Goal: Check status: Check status

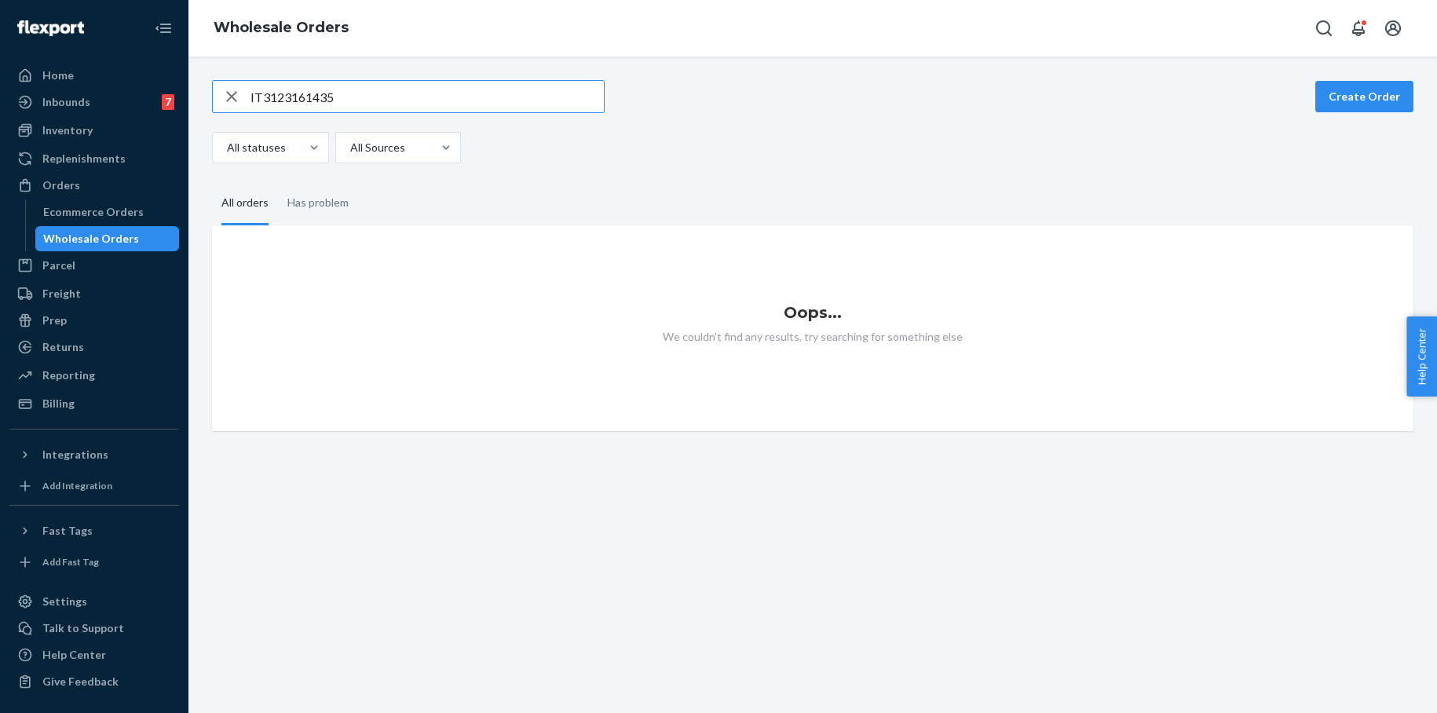
drag, startPoint x: 331, startPoint y: 98, endPoint x: 228, endPoint y: 97, distance: 103.6
click at [228, 97] on div "IT3123161435" at bounding box center [408, 96] width 391 height 31
paste input "6192861076"
type input "IT6192861076"
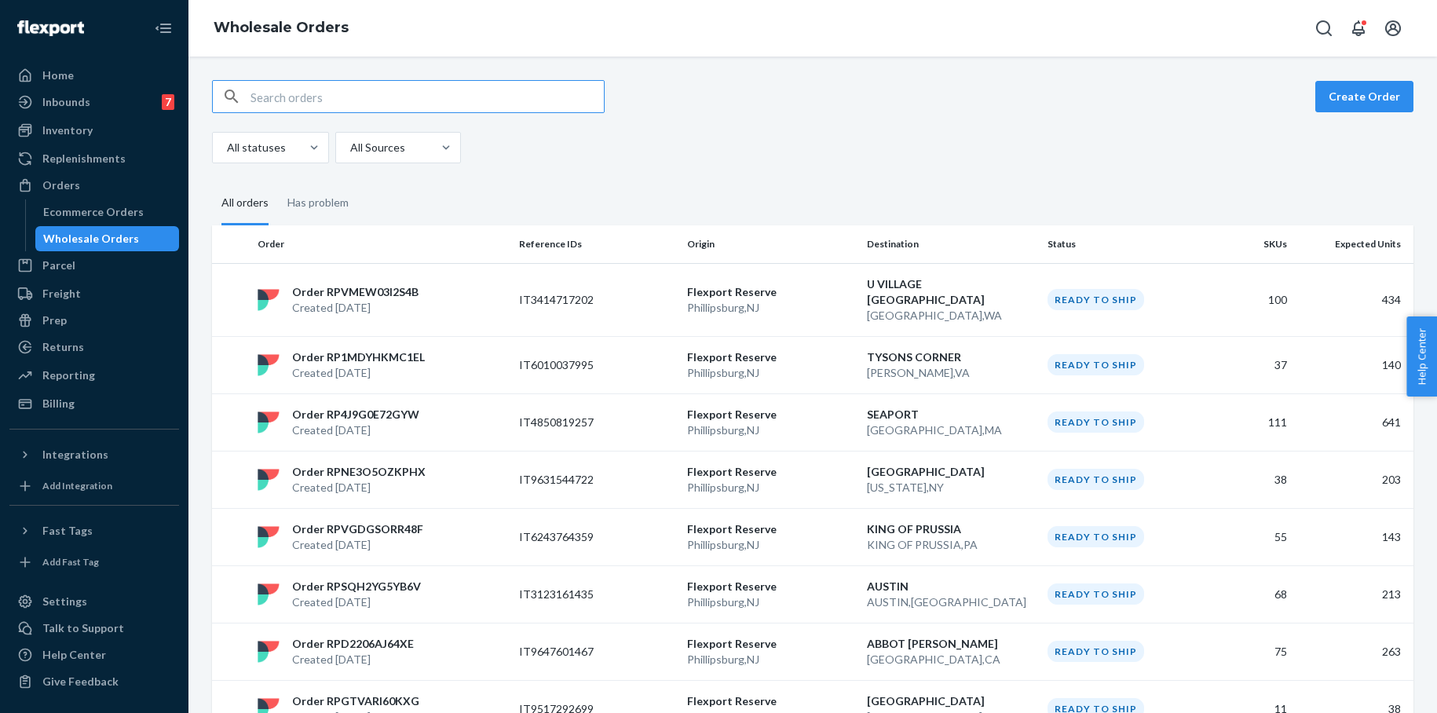
click at [312, 101] on input "text" at bounding box center [426, 96] width 353 height 31
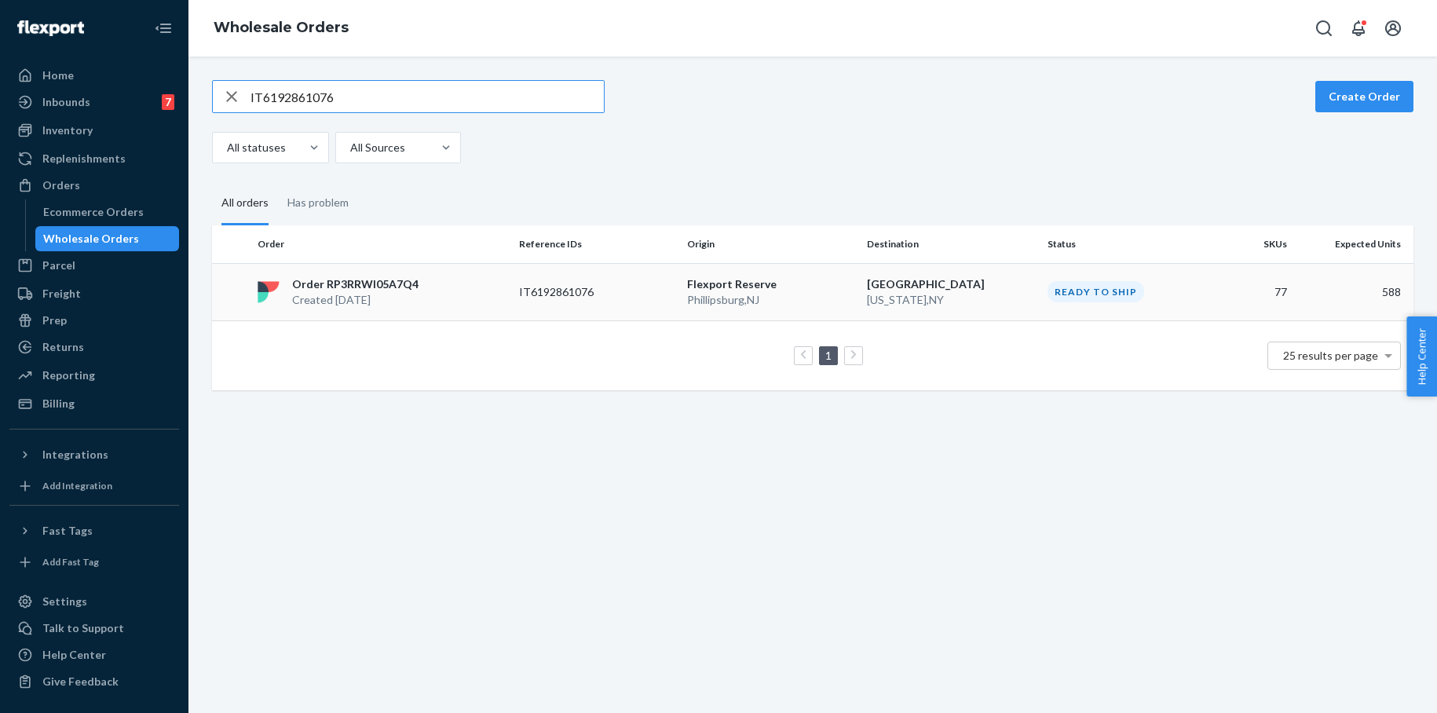
type input "IT6192861076"
click at [711, 289] on p "Flexport Reserve" at bounding box center [771, 284] width 168 height 16
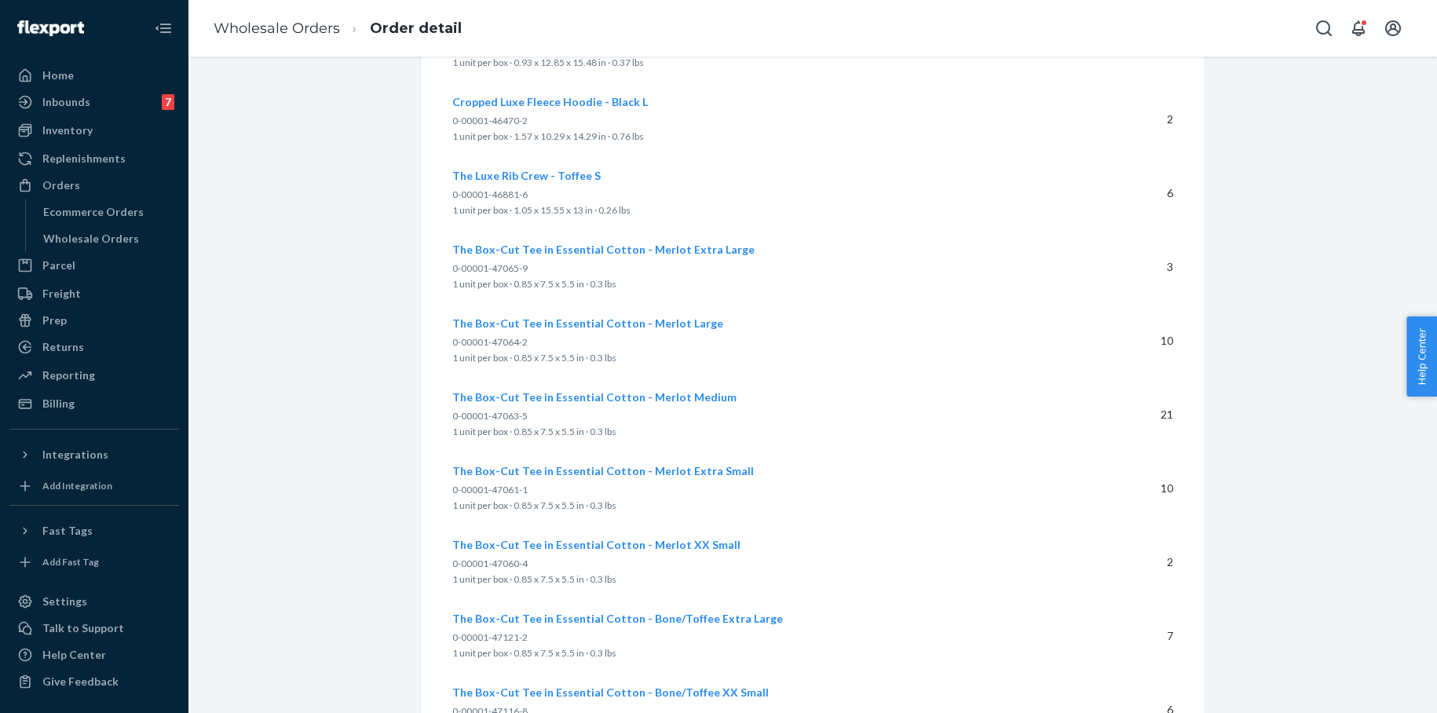
scroll to position [5637, 0]
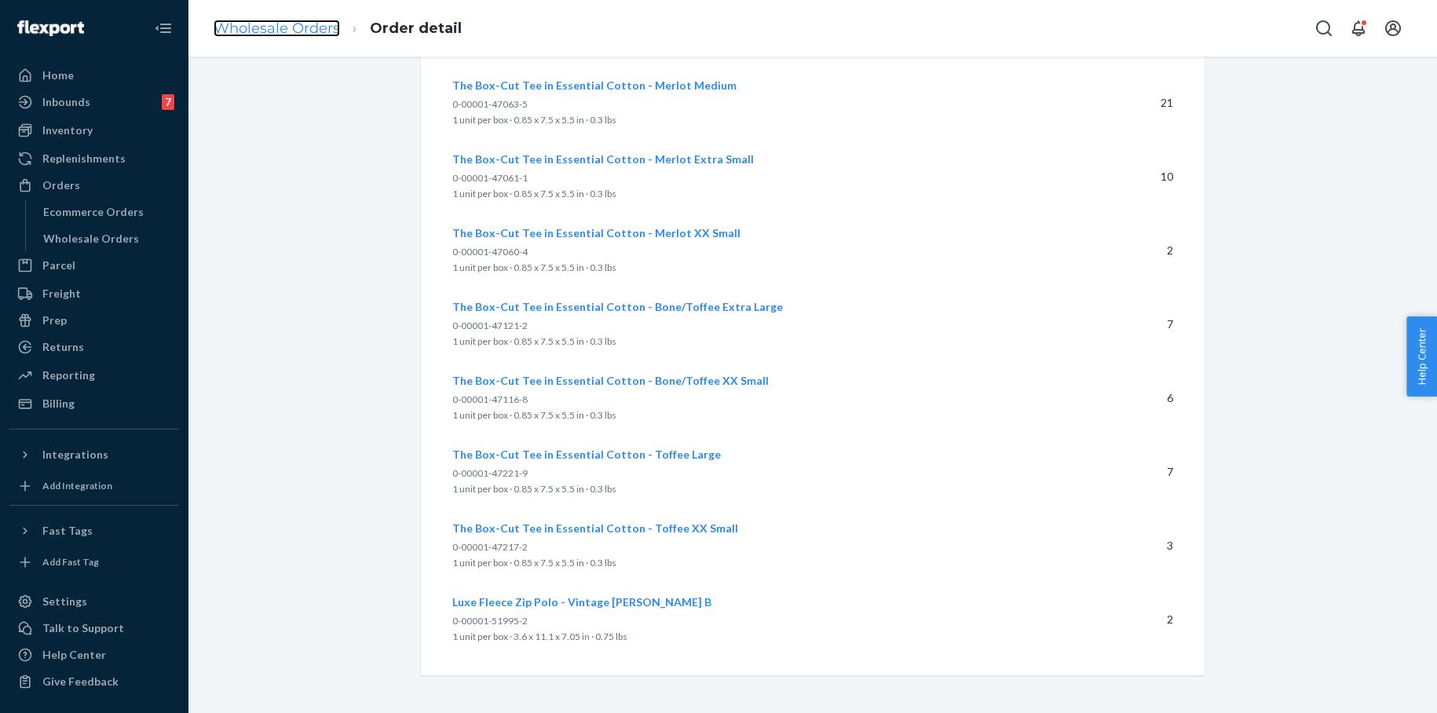
click at [291, 34] on link "Wholesale Orders" at bounding box center [277, 28] width 126 height 17
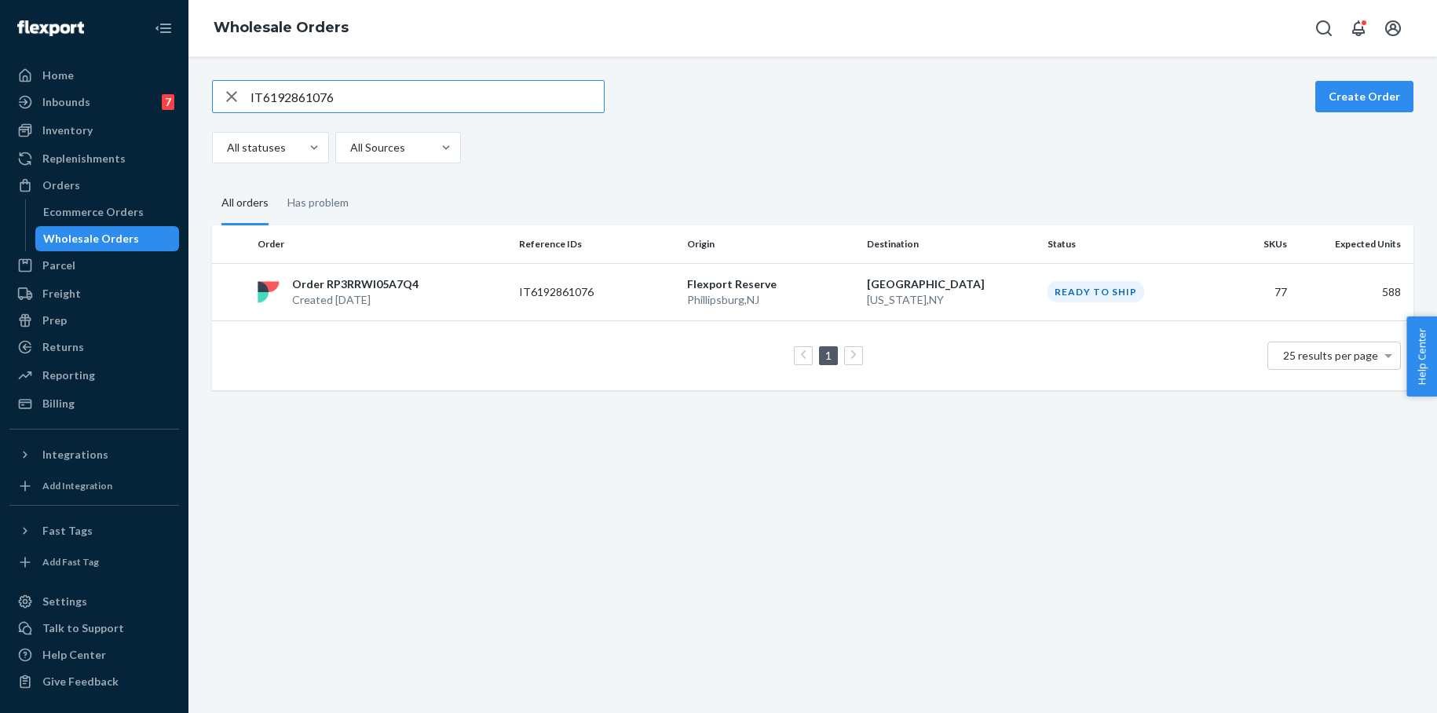
drag, startPoint x: 353, startPoint y: 99, endPoint x: 225, endPoint y: 104, distance: 128.9
click at [188, 95] on div "Home Inbounds 7 Shipping Plans Problems 7 Inventory Products Branded Packaging …" at bounding box center [718, 356] width 1437 height 713
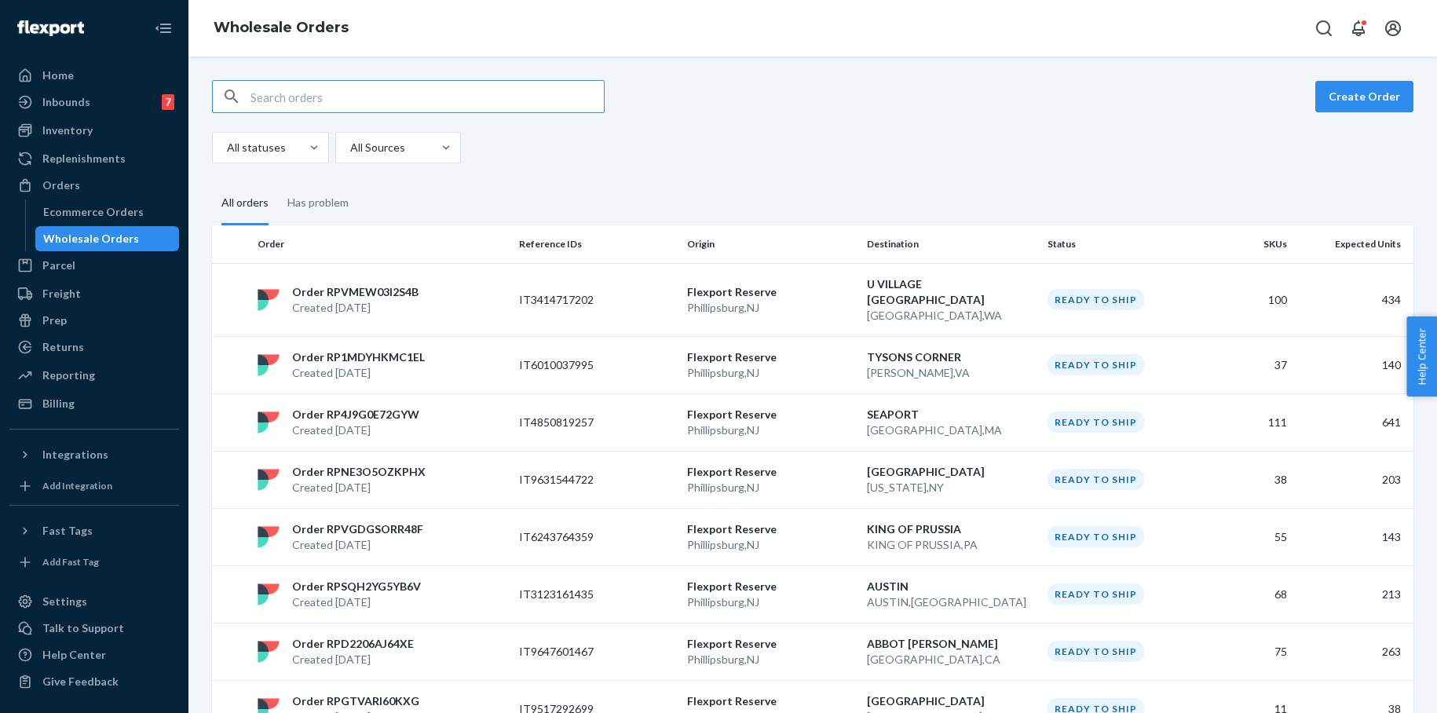
paste input "IT7632578763"
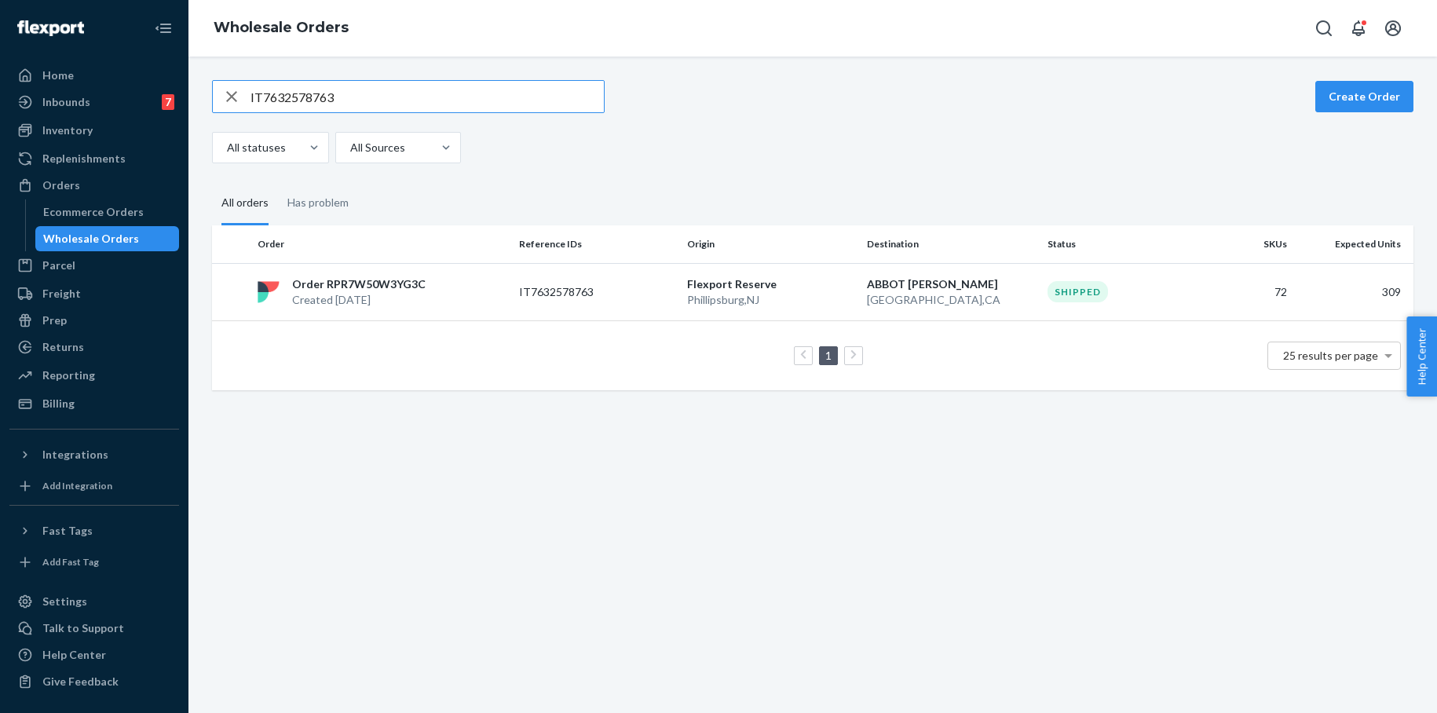
type input "IT7632578763"
click at [911, 276] on p "ABBOT [PERSON_NAME]" at bounding box center [951, 284] width 168 height 16
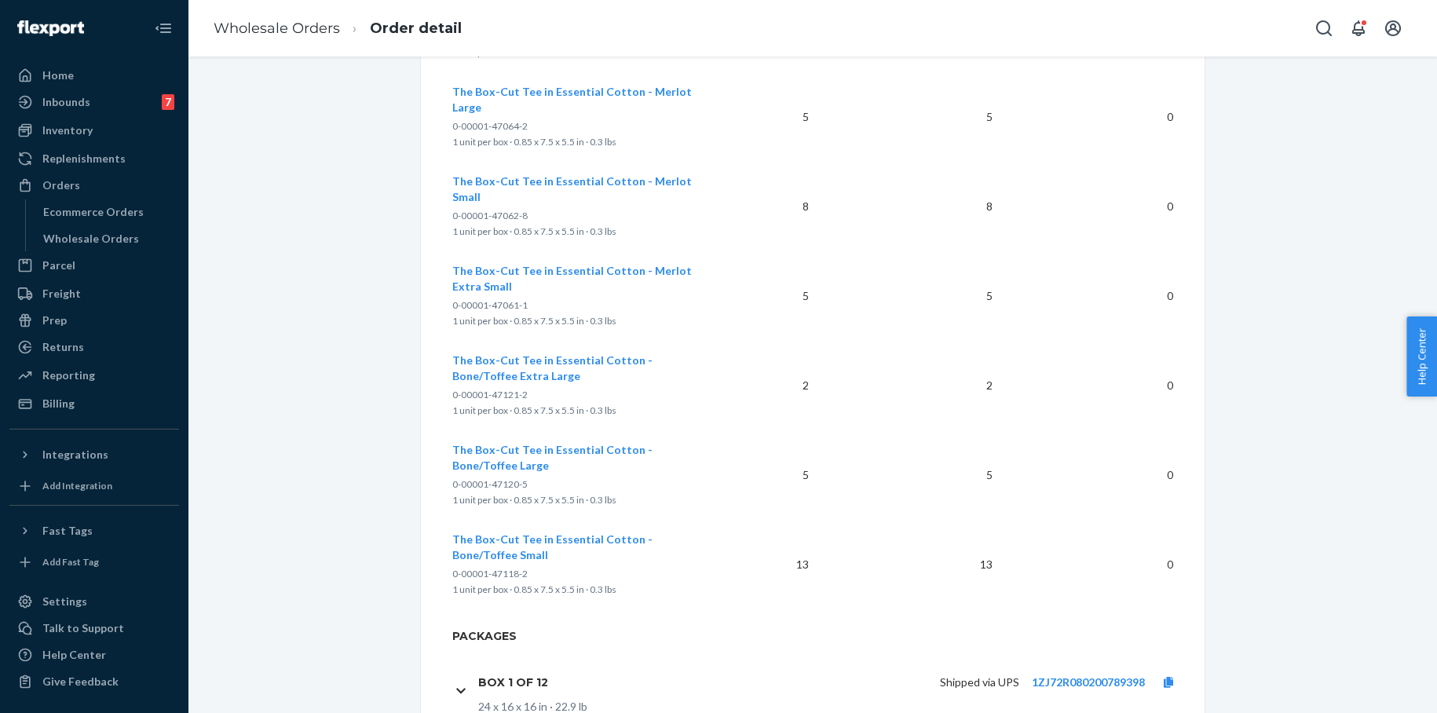
scroll to position [6562, 0]
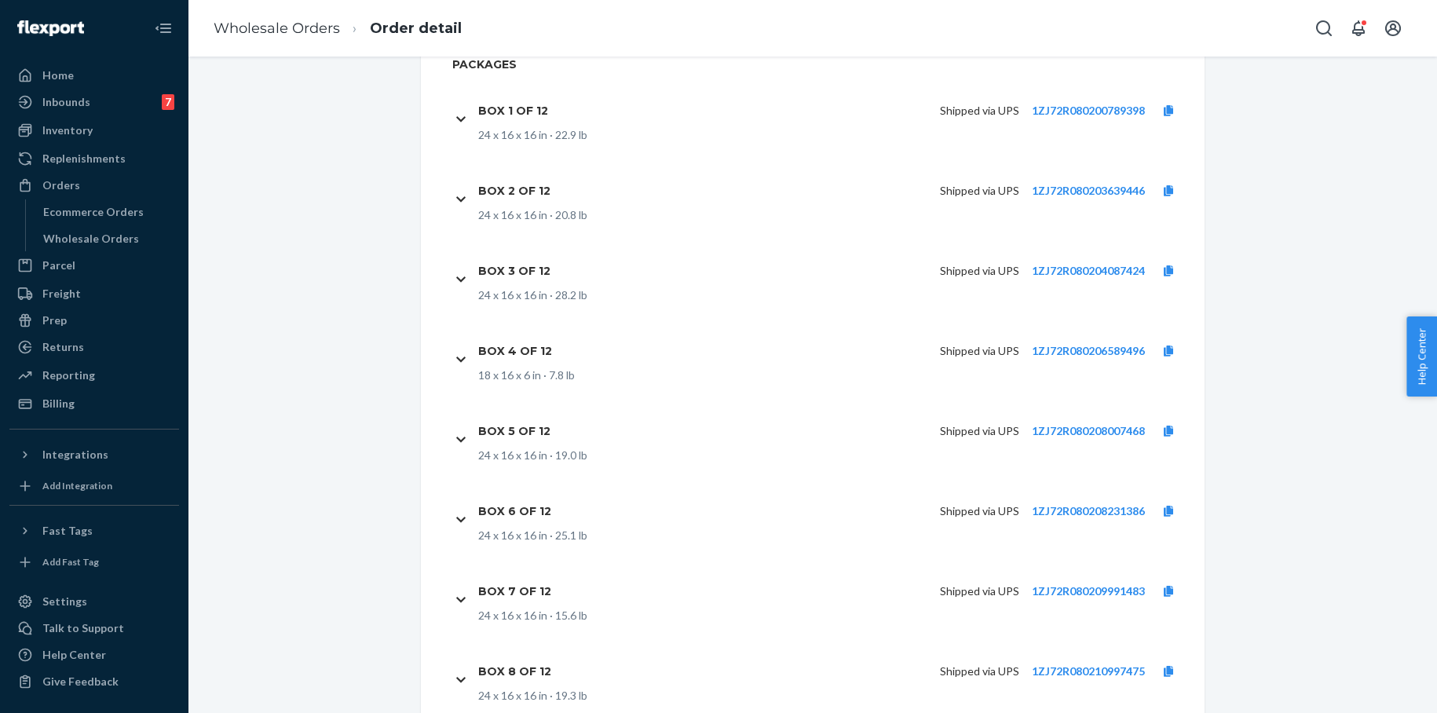
click at [316, 32] on link "Wholesale Orders" at bounding box center [277, 28] width 126 height 17
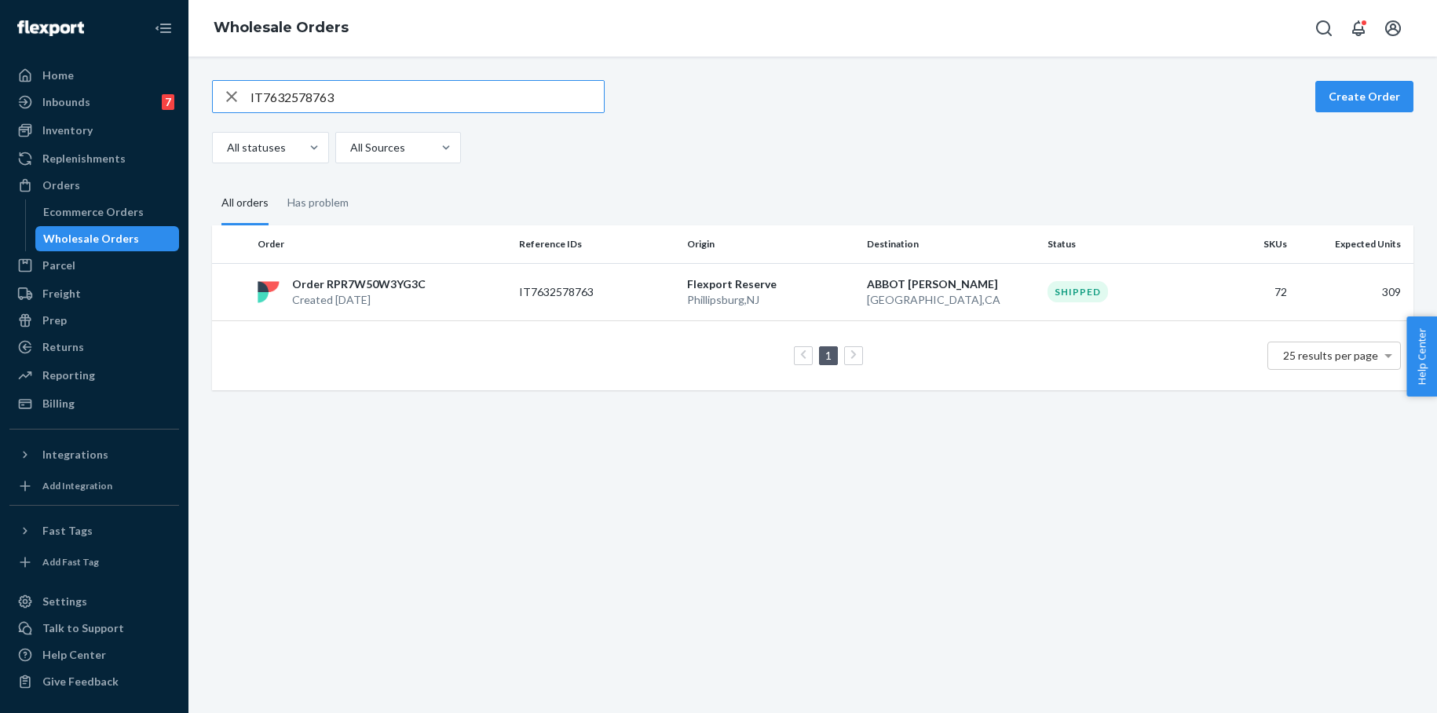
drag, startPoint x: 345, startPoint y: 96, endPoint x: 228, endPoint y: 101, distance: 117.1
click at [225, 101] on div "IT7632578763" at bounding box center [408, 96] width 391 height 31
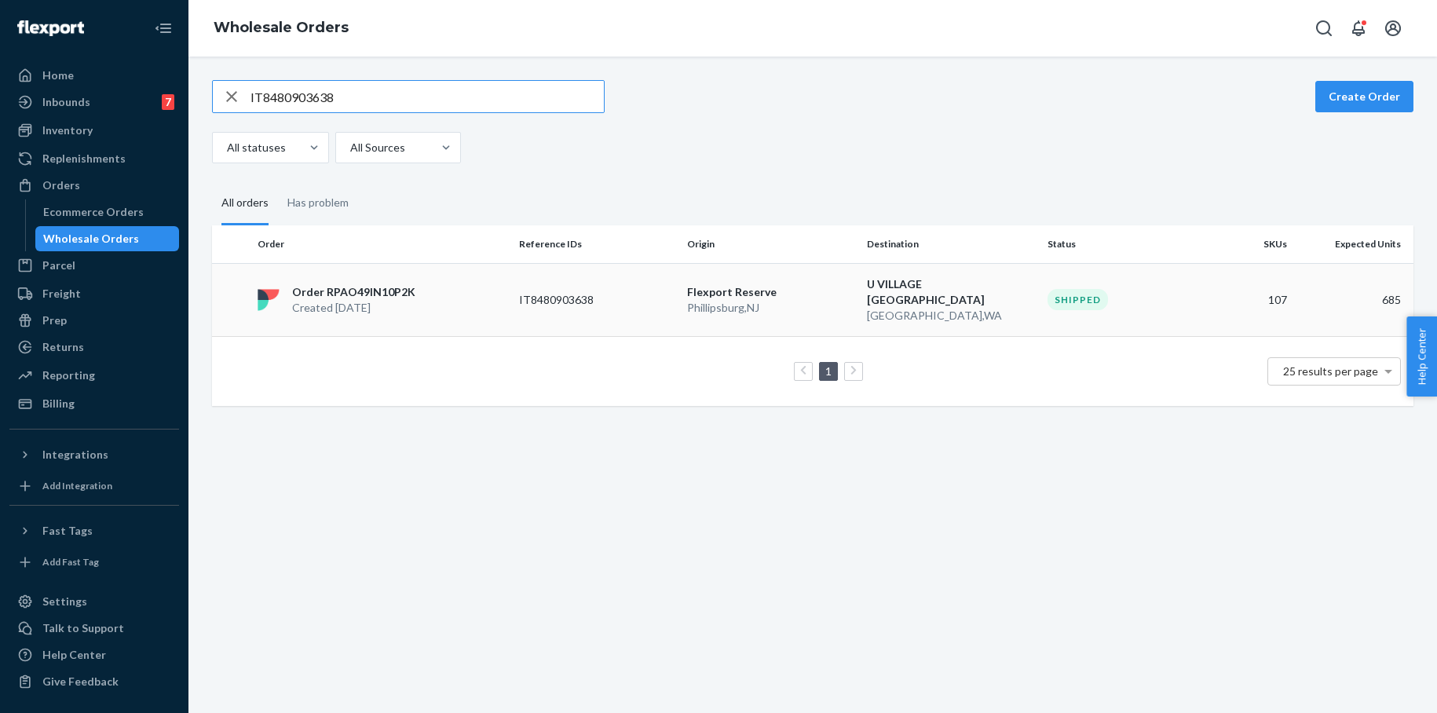
type input "IT8480903638"
click at [930, 282] on p "U VILLAGE [GEOGRAPHIC_DATA]" at bounding box center [951, 291] width 168 height 31
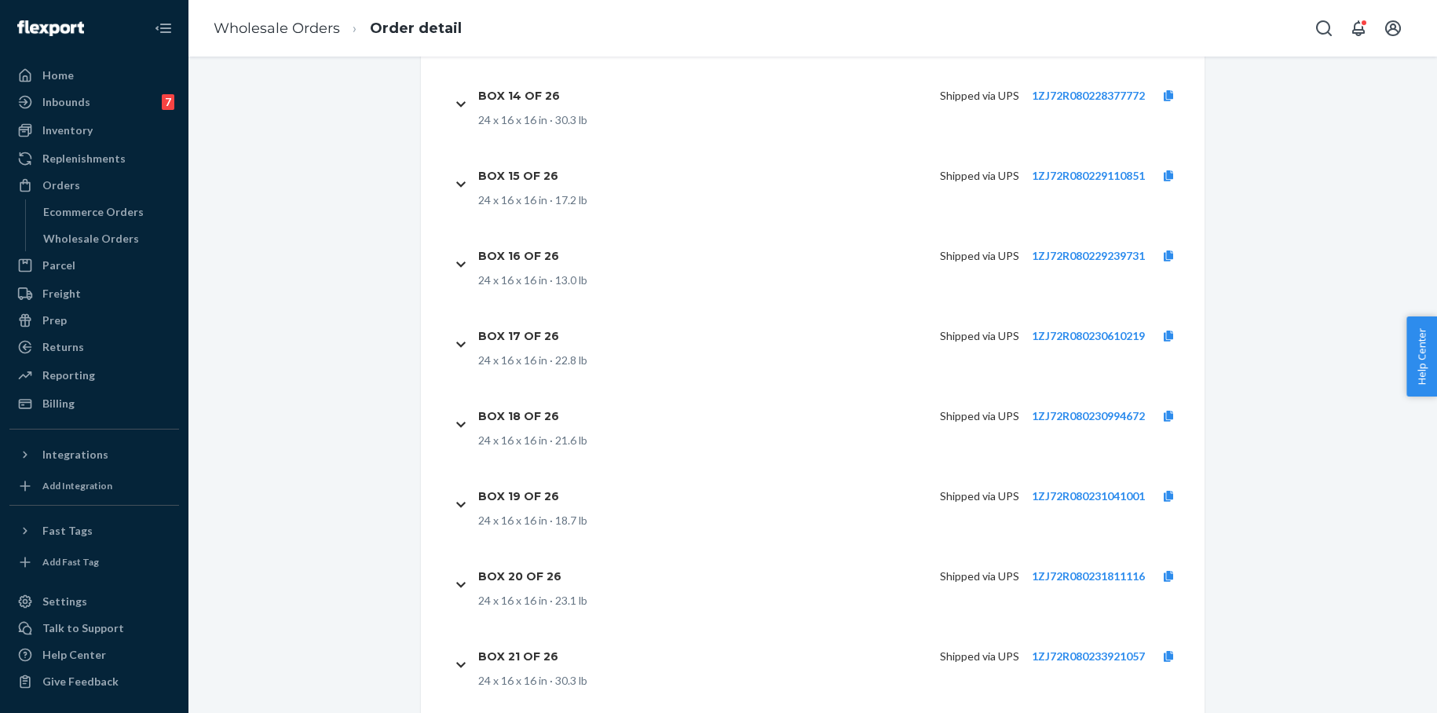
scroll to position [10453, 0]
click at [269, 22] on link "Wholesale Orders" at bounding box center [277, 28] width 126 height 17
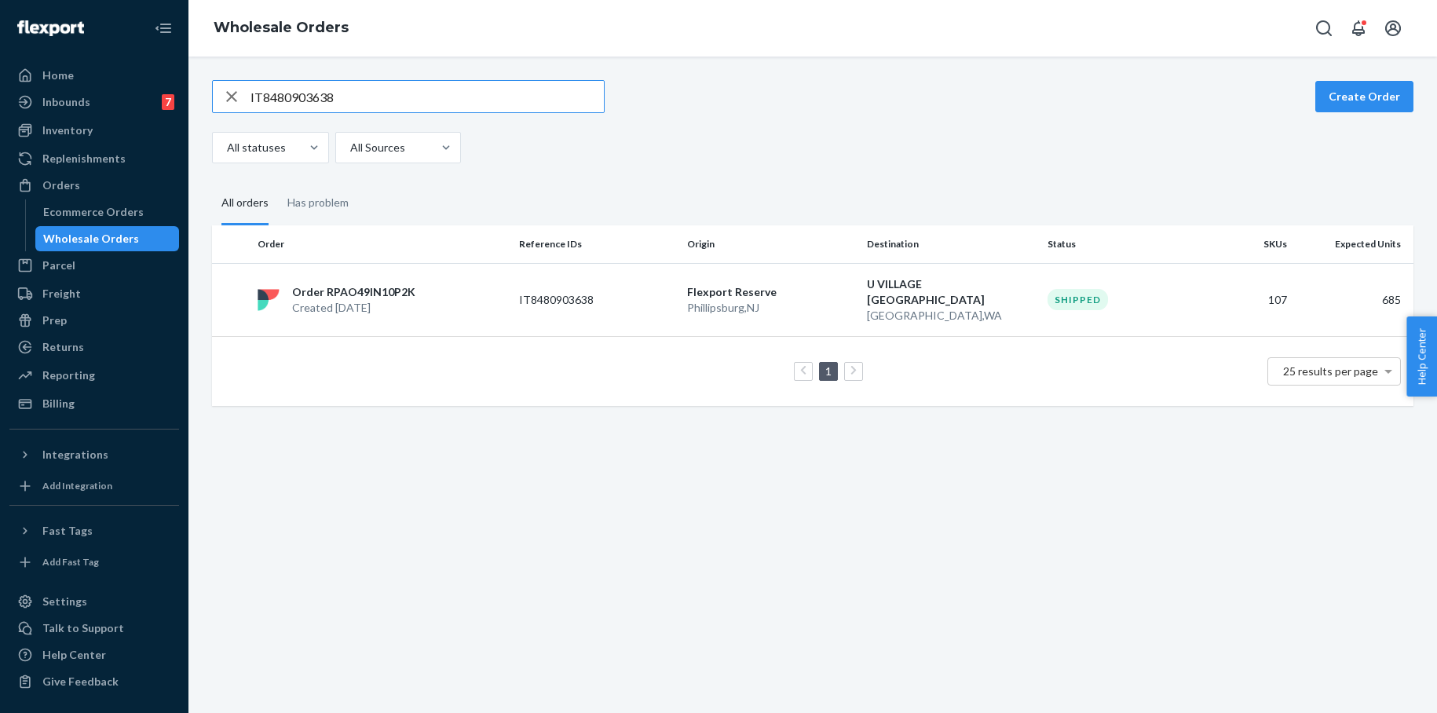
drag, startPoint x: 324, startPoint y: 95, endPoint x: 225, endPoint y: 96, distance: 98.9
click at [225, 96] on div "IT8480903638" at bounding box center [408, 96] width 391 height 31
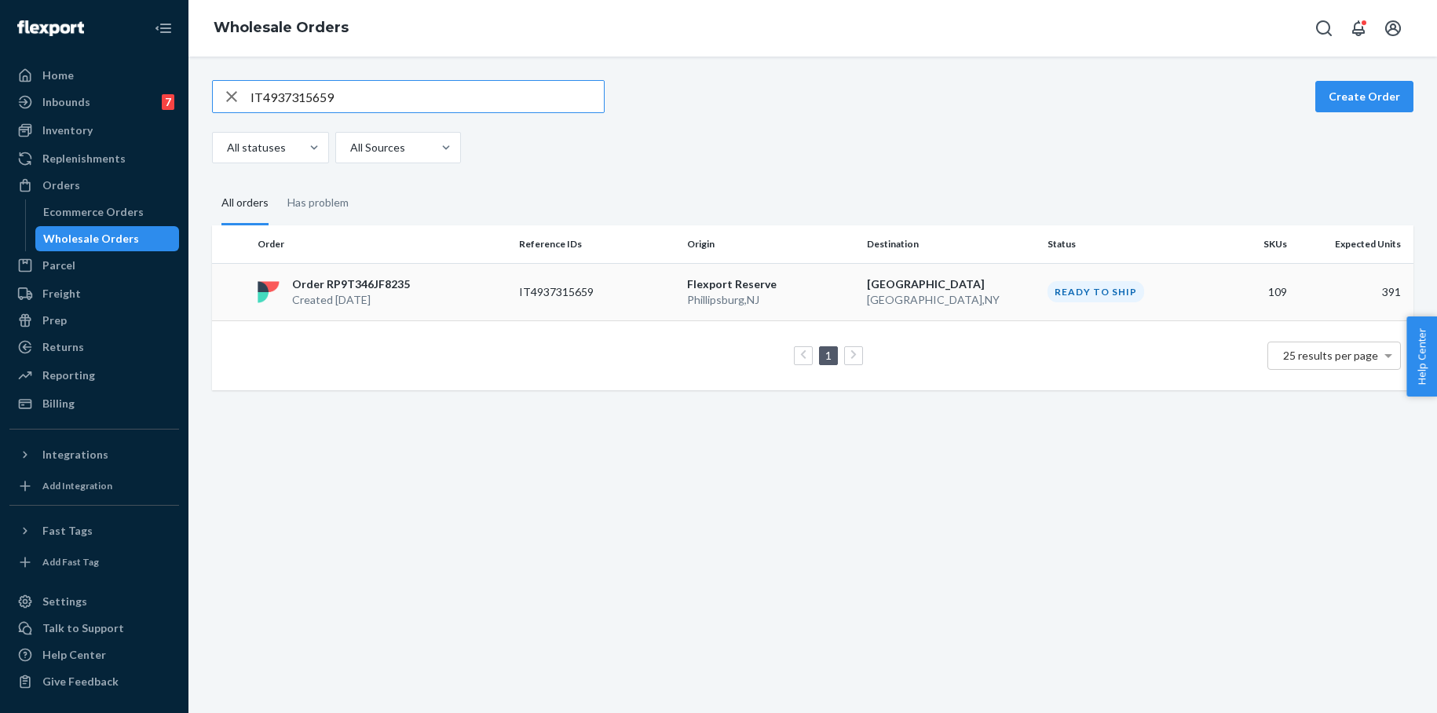
type input "IT4937315659"
click at [371, 292] on p "Created [DATE]" at bounding box center [351, 300] width 118 height 16
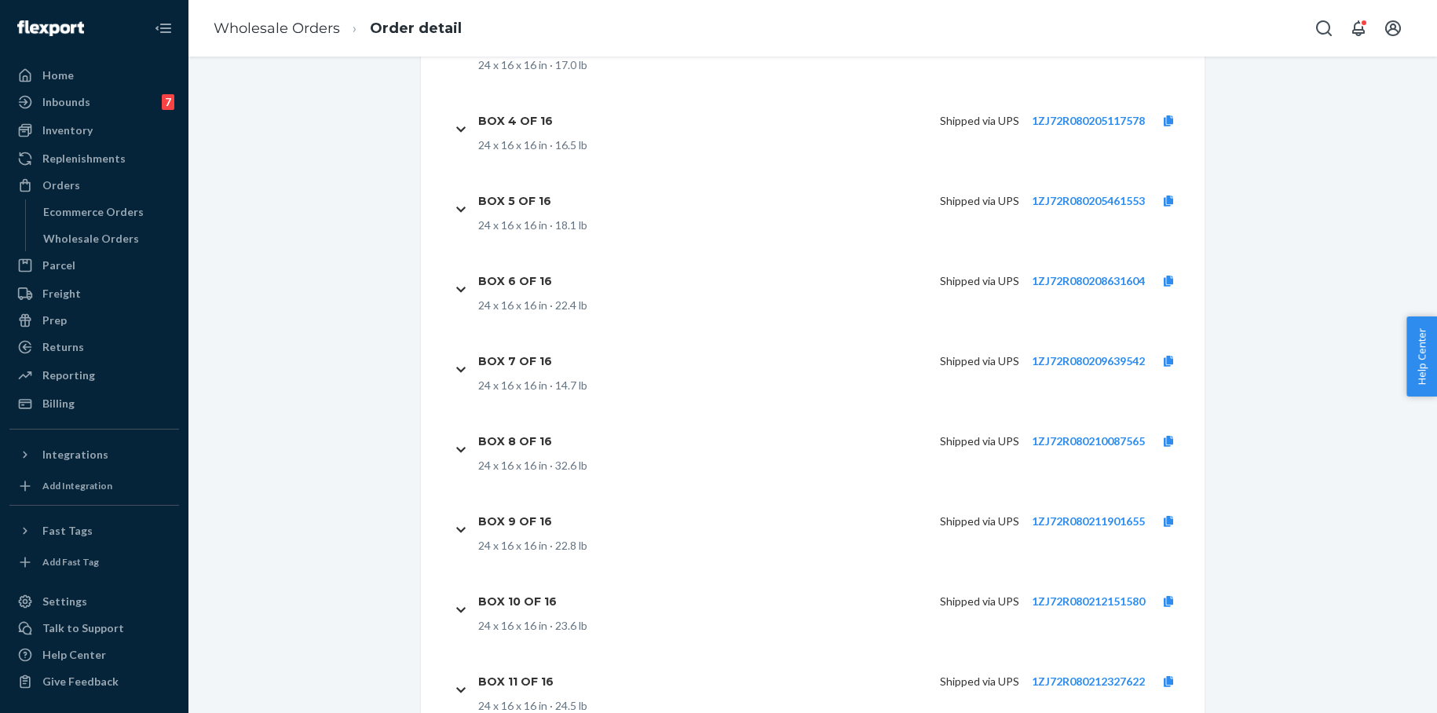
scroll to position [9315, 0]
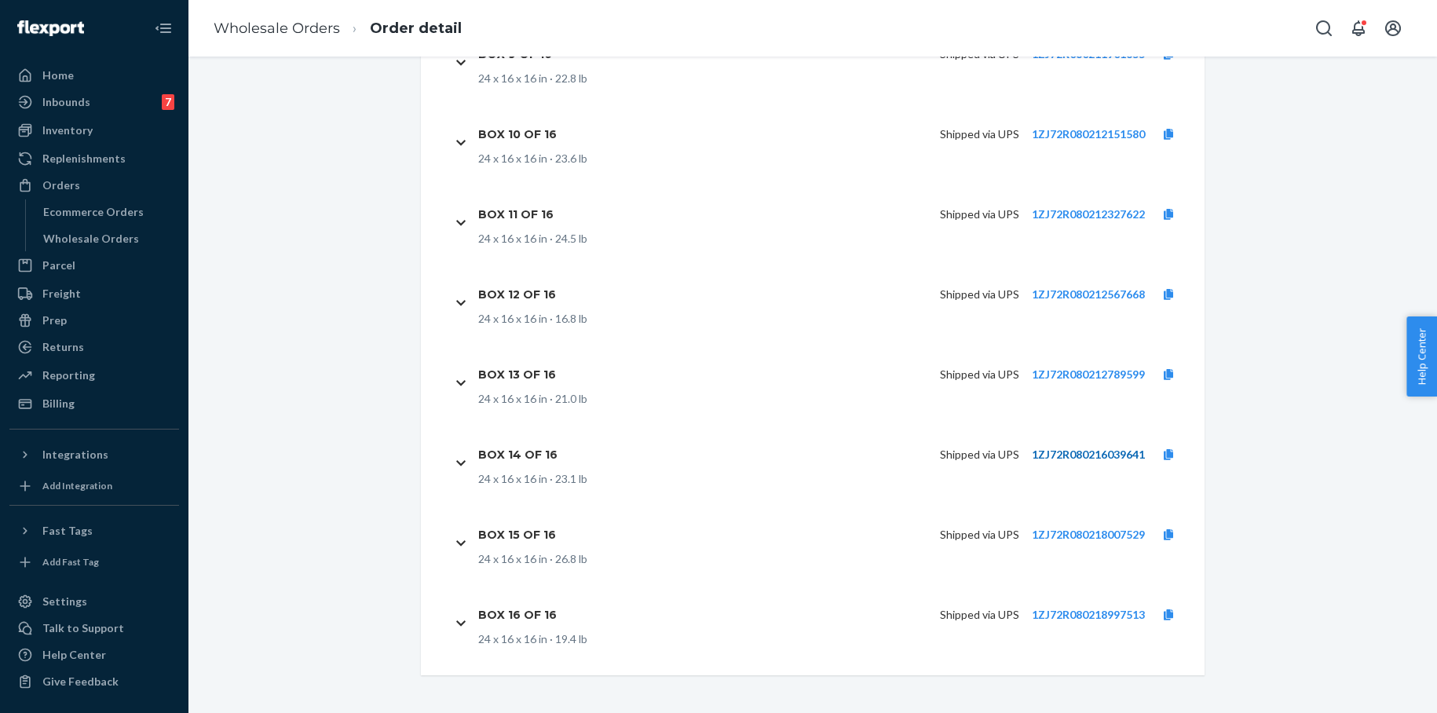
click at [1061, 453] on link "1ZJ72R080216039641" at bounding box center [1088, 454] width 113 height 13
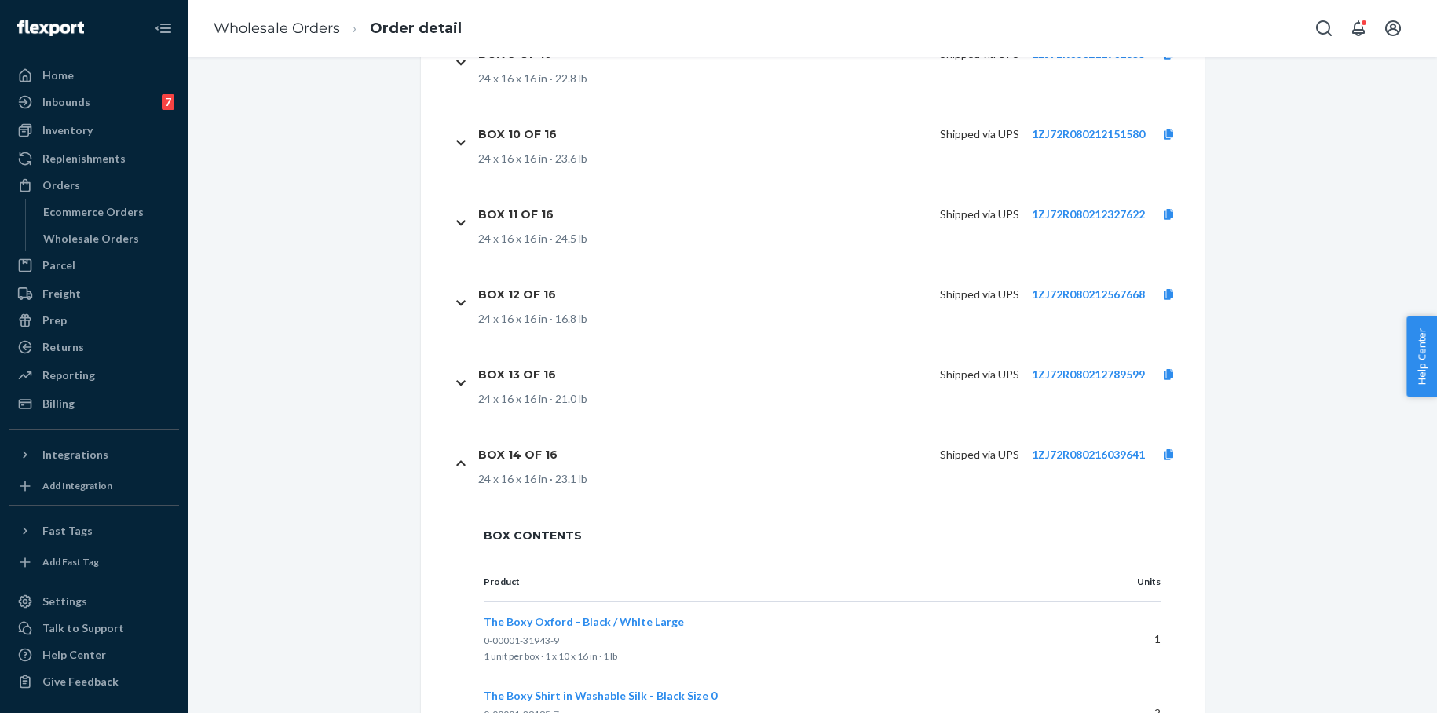
click at [307, 38] on li "Wholesale Orders" at bounding box center [277, 29] width 126 height 20
click at [313, 30] on link "Wholesale Orders" at bounding box center [277, 28] width 126 height 17
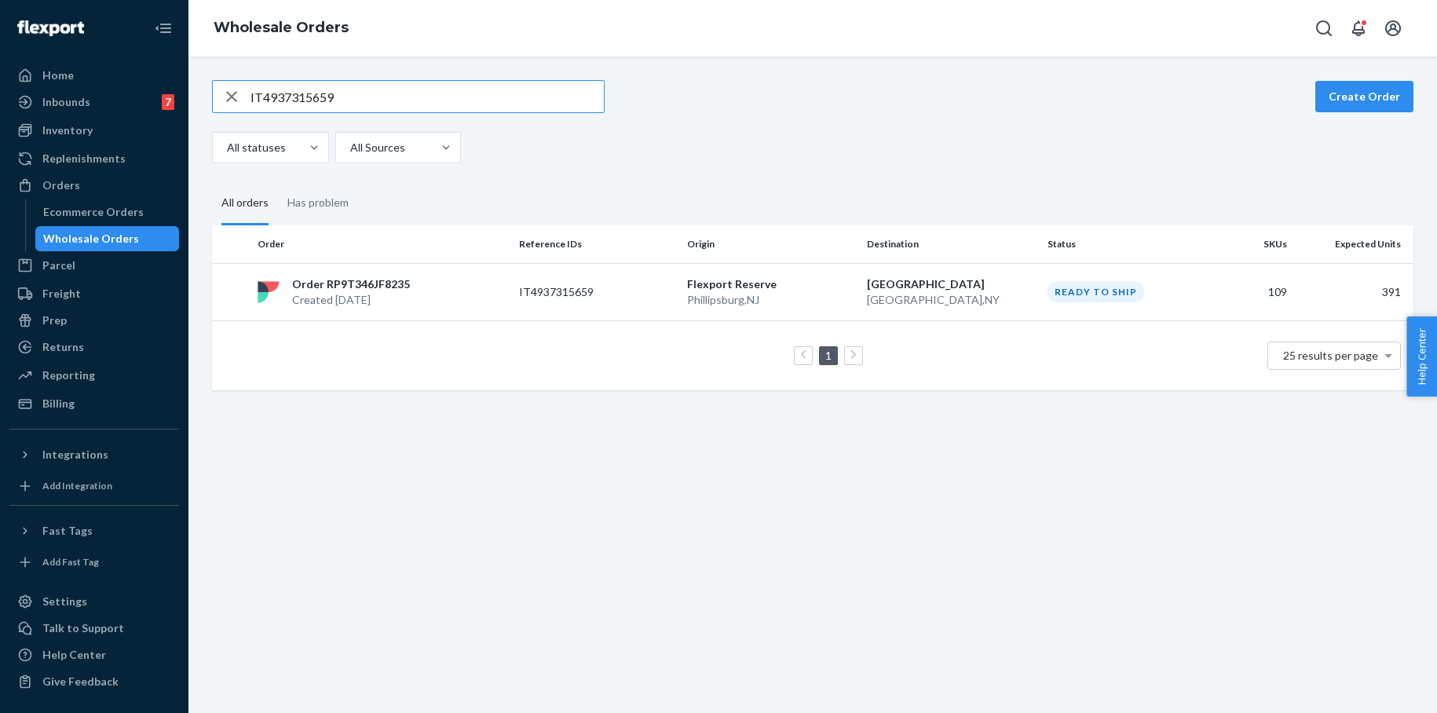
drag, startPoint x: 348, startPoint y: 100, endPoint x: 232, endPoint y: 97, distance: 116.3
click at [221, 95] on div "IT4937315659" at bounding box center [408, 96] width 391 height 31
type input "IT1529058316"
click at [609, 287] on p "IT1529058316" at bounding box center [582, 292] width 126 height 16
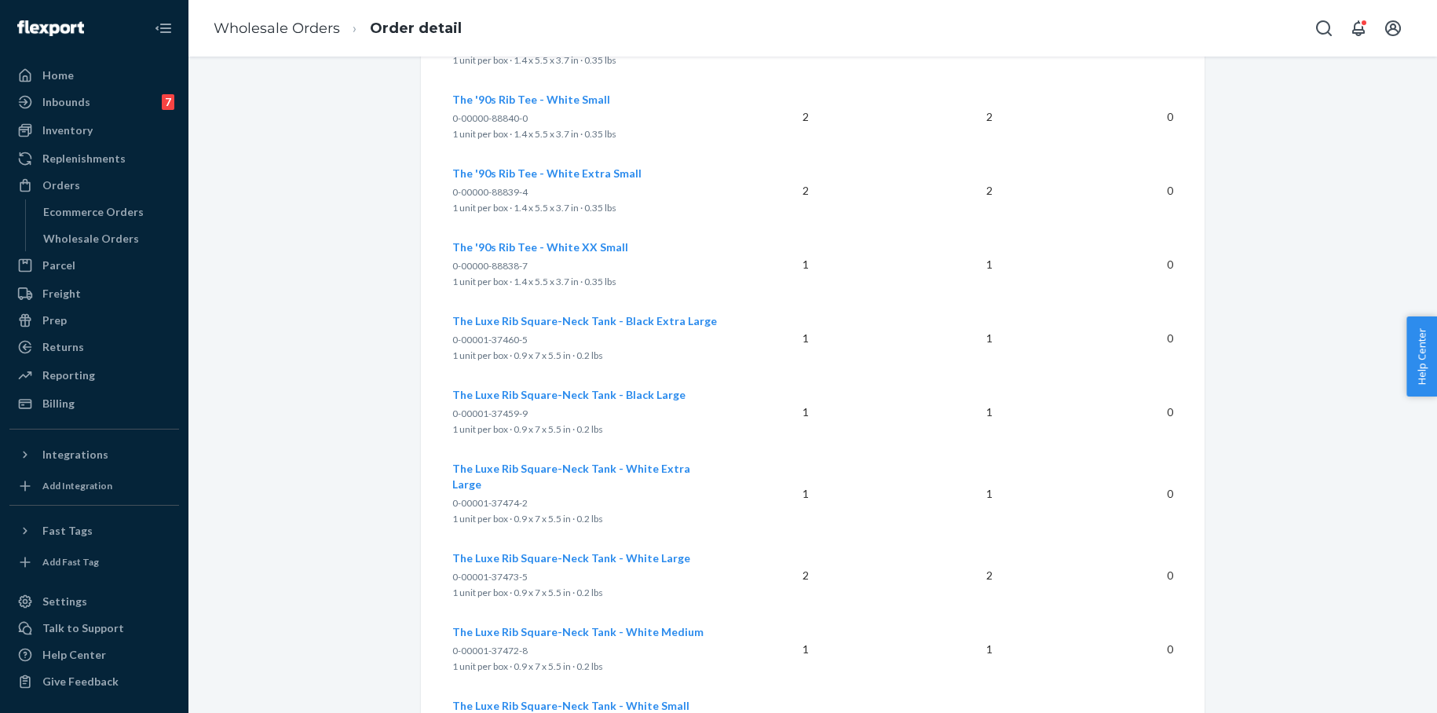
scroll to position [7250, 0]
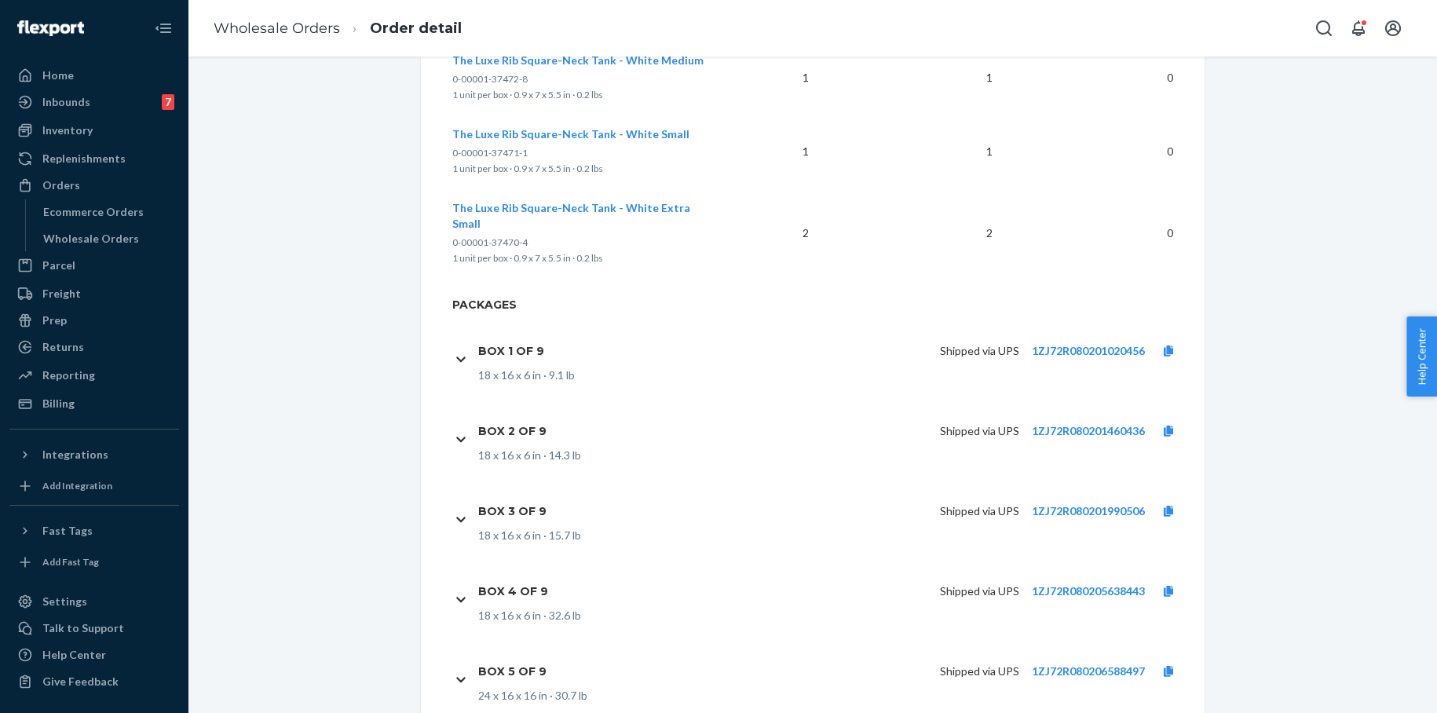
click at [287, 36] on link "Wholesale Orders" at bounding box center [277, 28] width 126 height 17
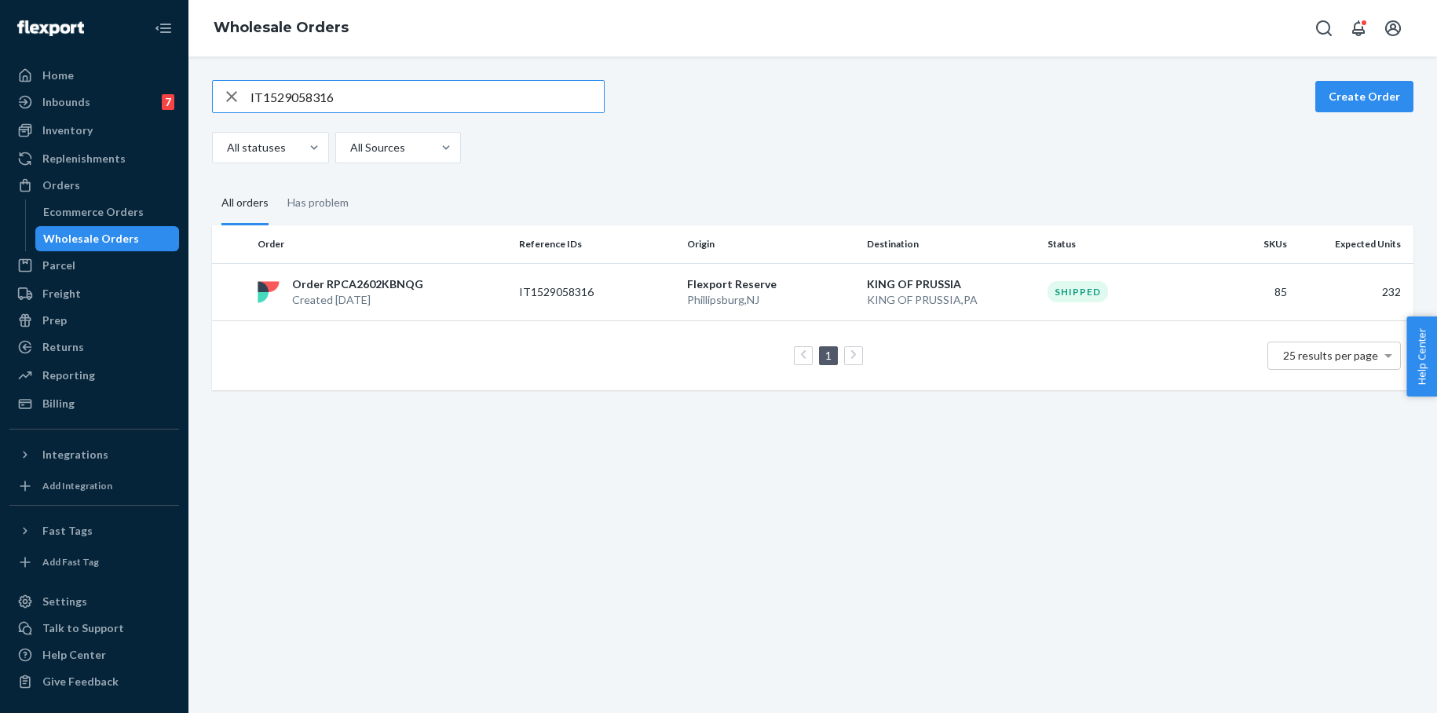
drag, startPoint x: 326, startPoint y: 100, endPoint x: 217, endPoint y: 104, distance: 108.5
click at [215, 105] on div "IT1529058316" at bounding box center [408, 96] width 391 height 31
drag, startPoint x: 327, startPoint y: 98, endPoint x: 221, endPoint y: 98, distance: 105.2
click at [221, 98] on div "IT1529058316" at bounding box center [408, 96] width 391 height 31
type input "IT2684173831"
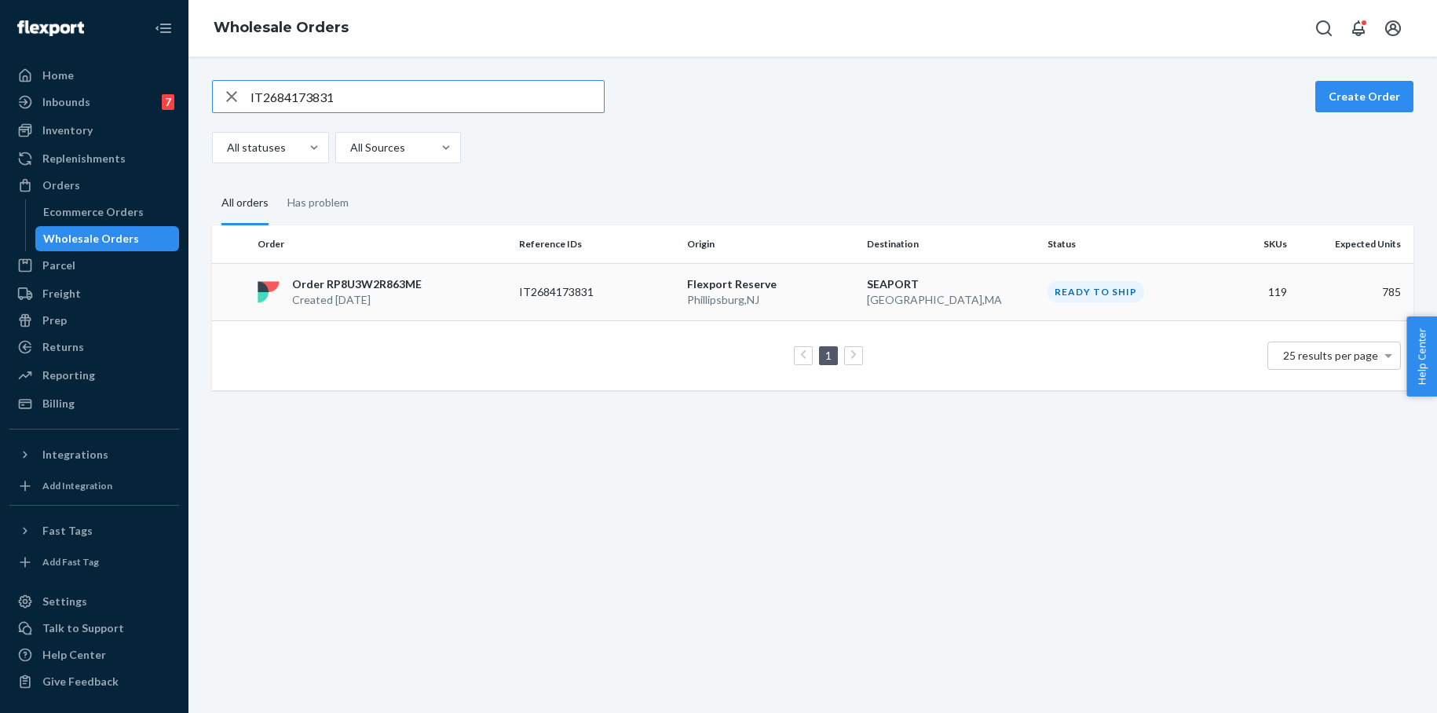
click at [628, 291] on p "IT2684173831" at bounding box center [582, 292] width 126 height 16
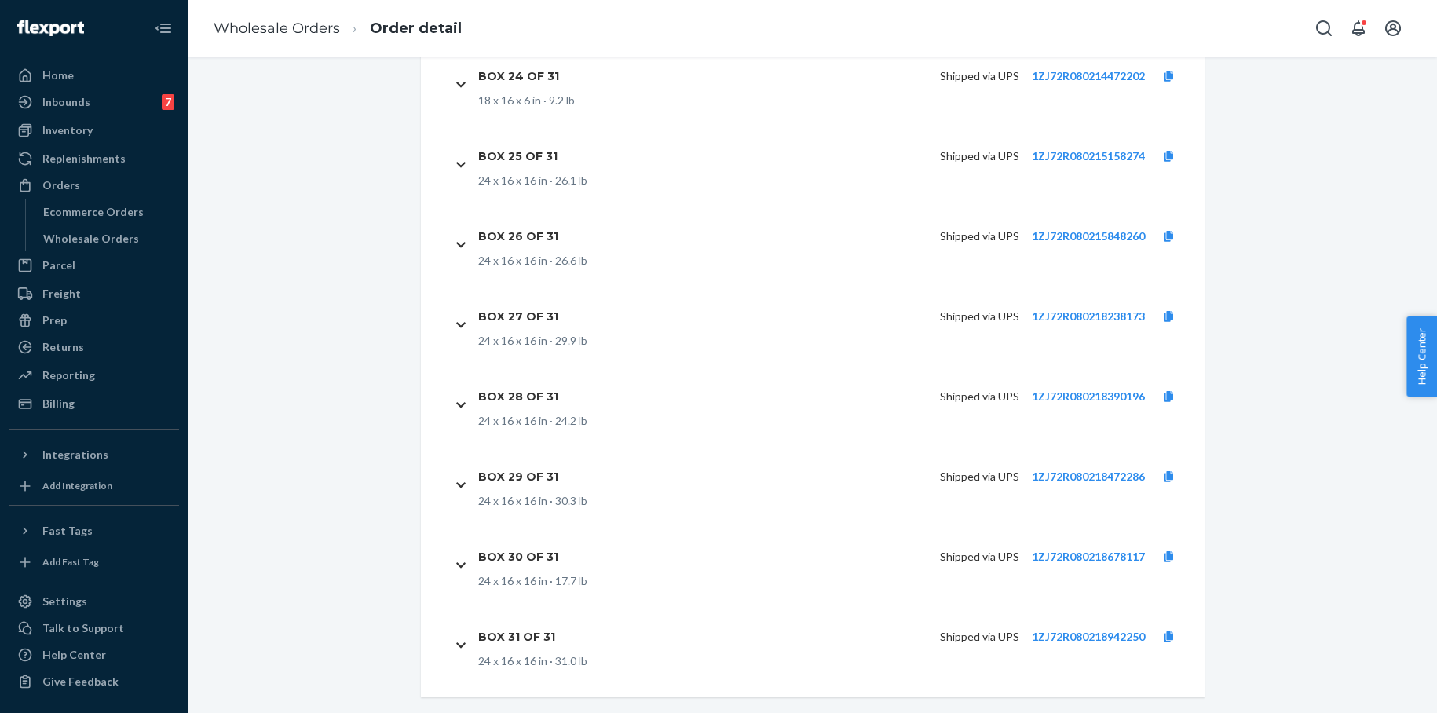
scroll to position [11254, 0]
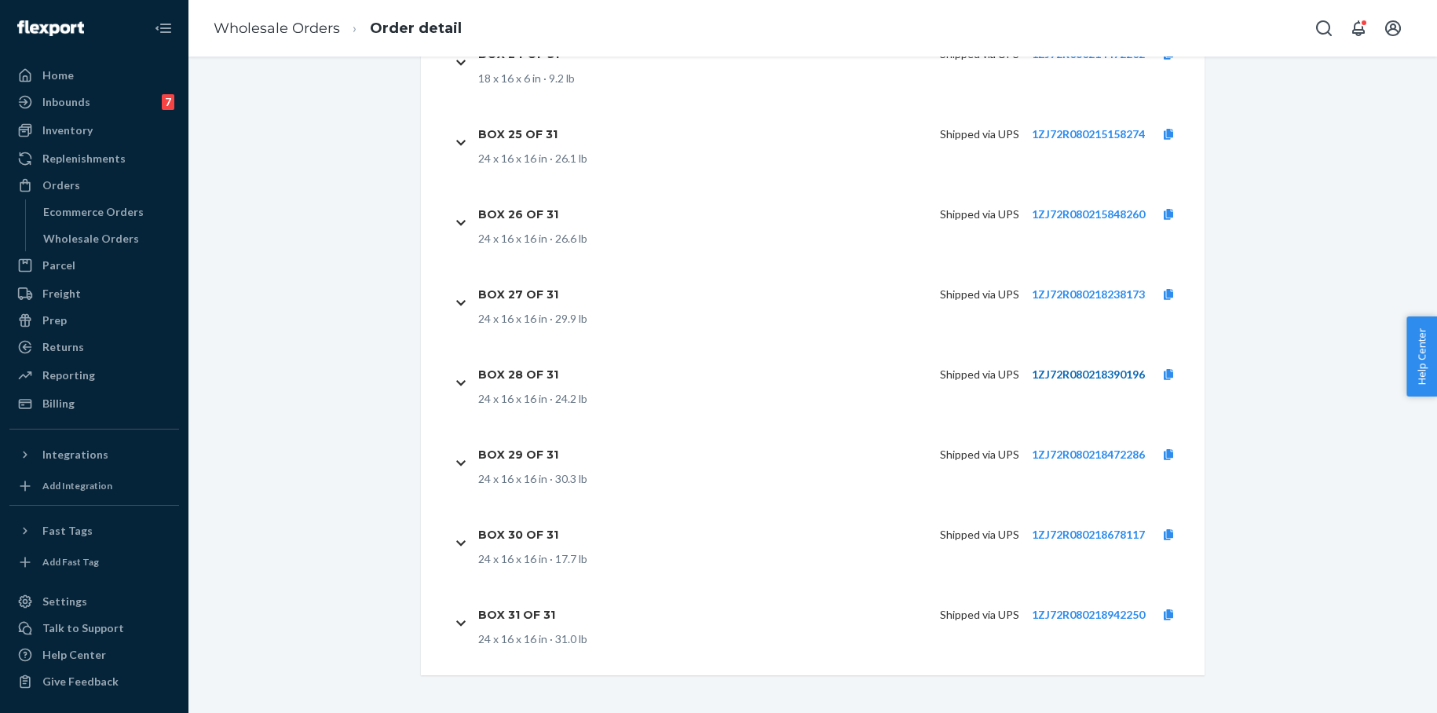
click at [1057, 375] on link "1ZJ72R080218390196" at bounding box center [1088, 373] width 113 height 13
